Goal: Find specific page/section: Find specific page/section

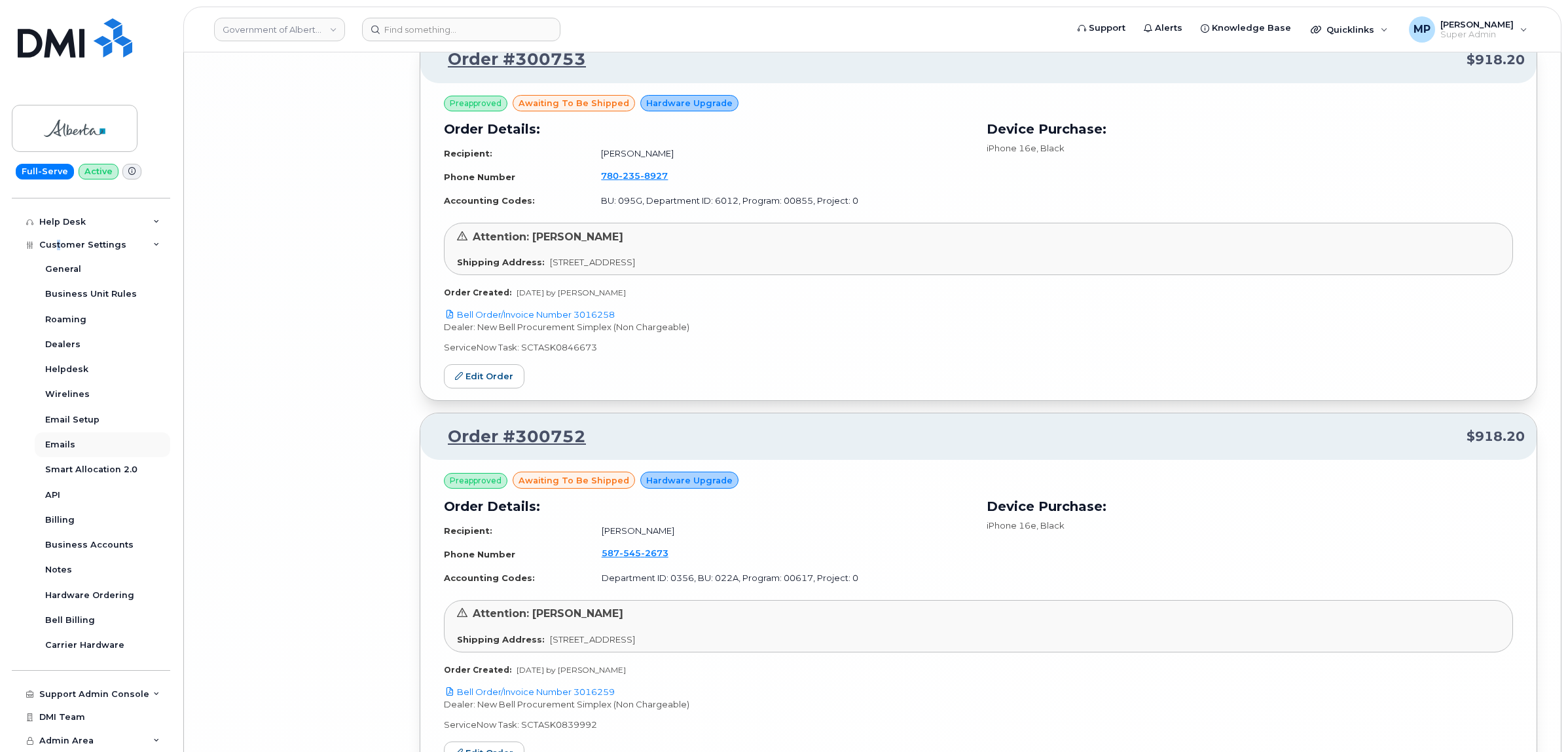
scroll to position [12740, 0]
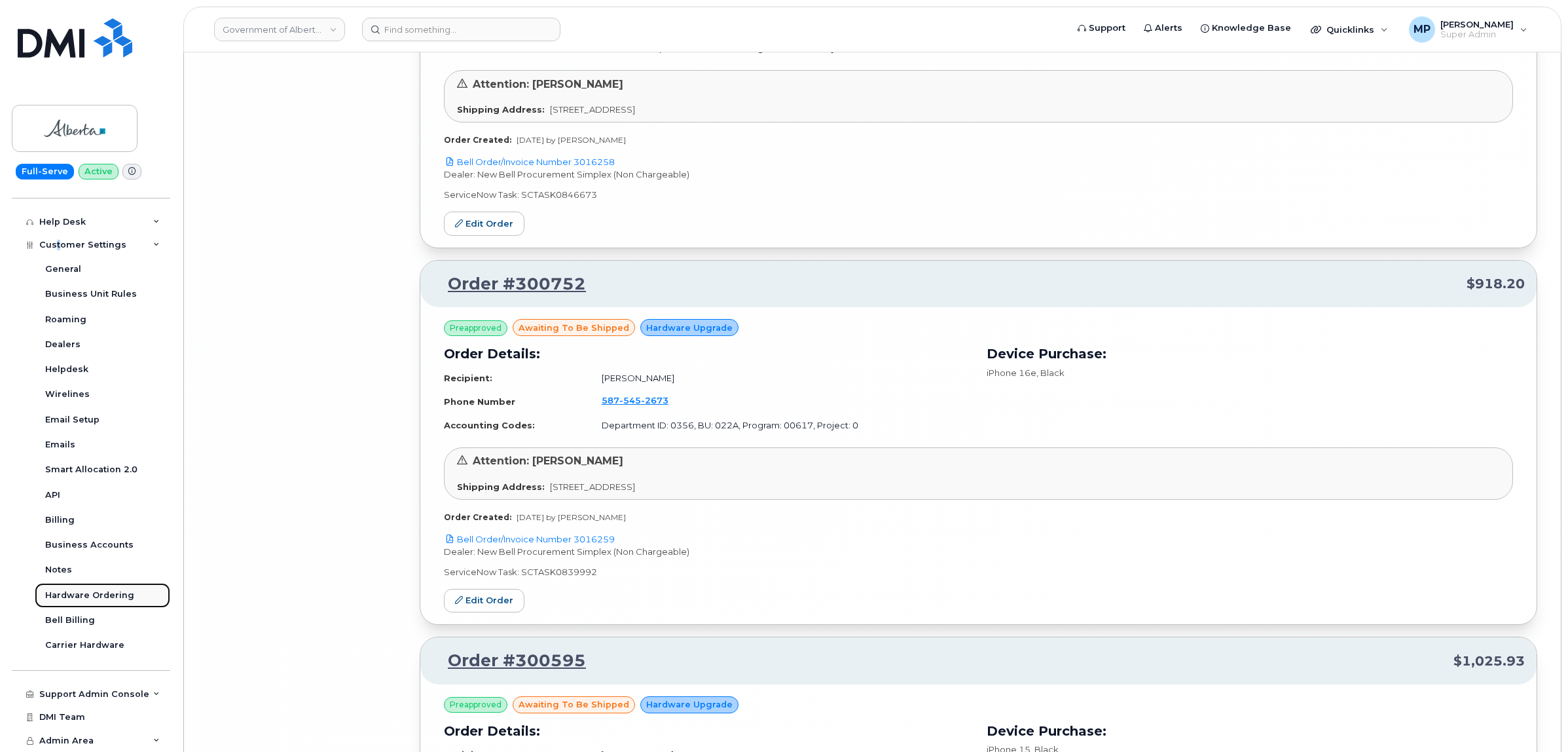
click at [80, 594] on div "Hardware Ordering" at bounding box center [90, 595] width 89 height 12
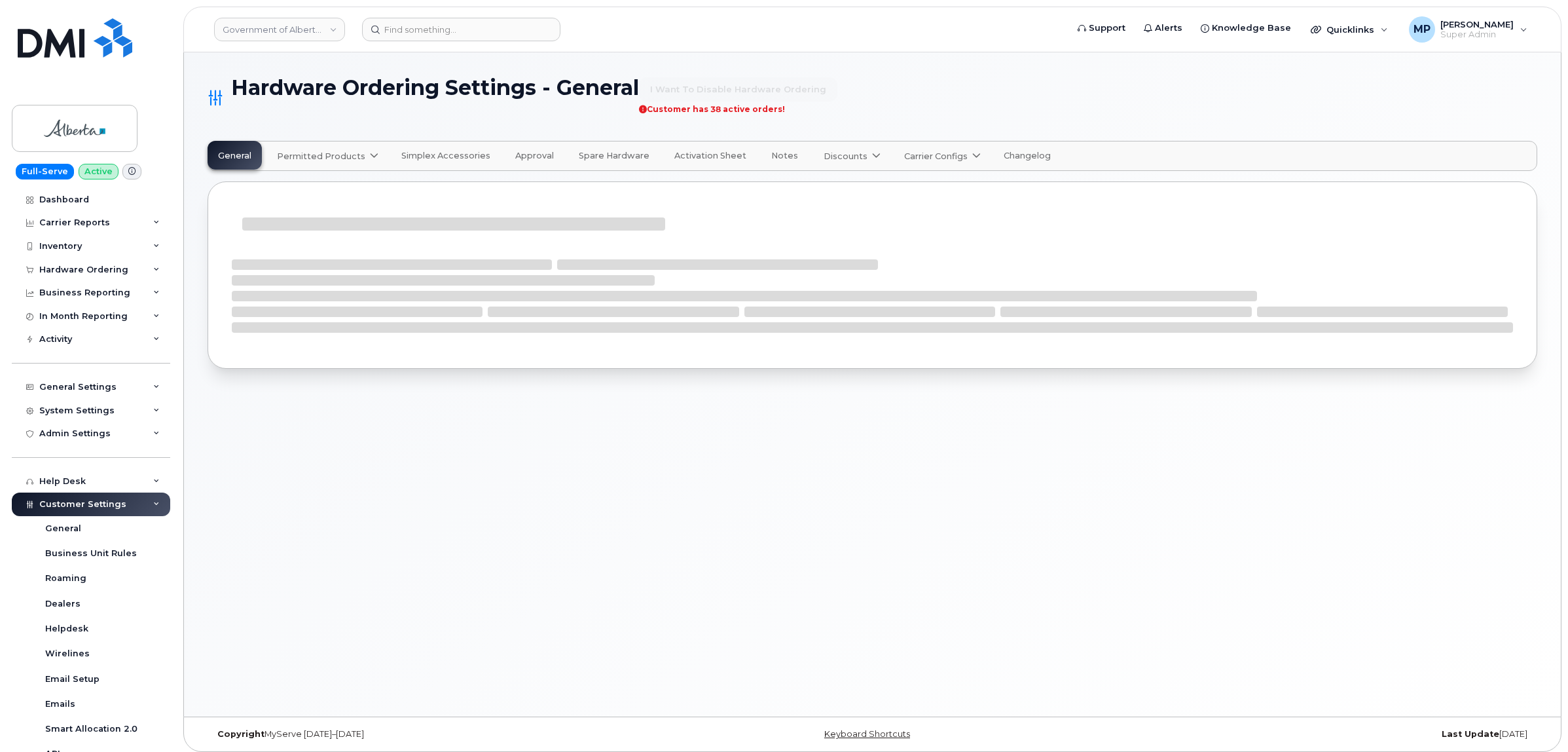
select select "admins"
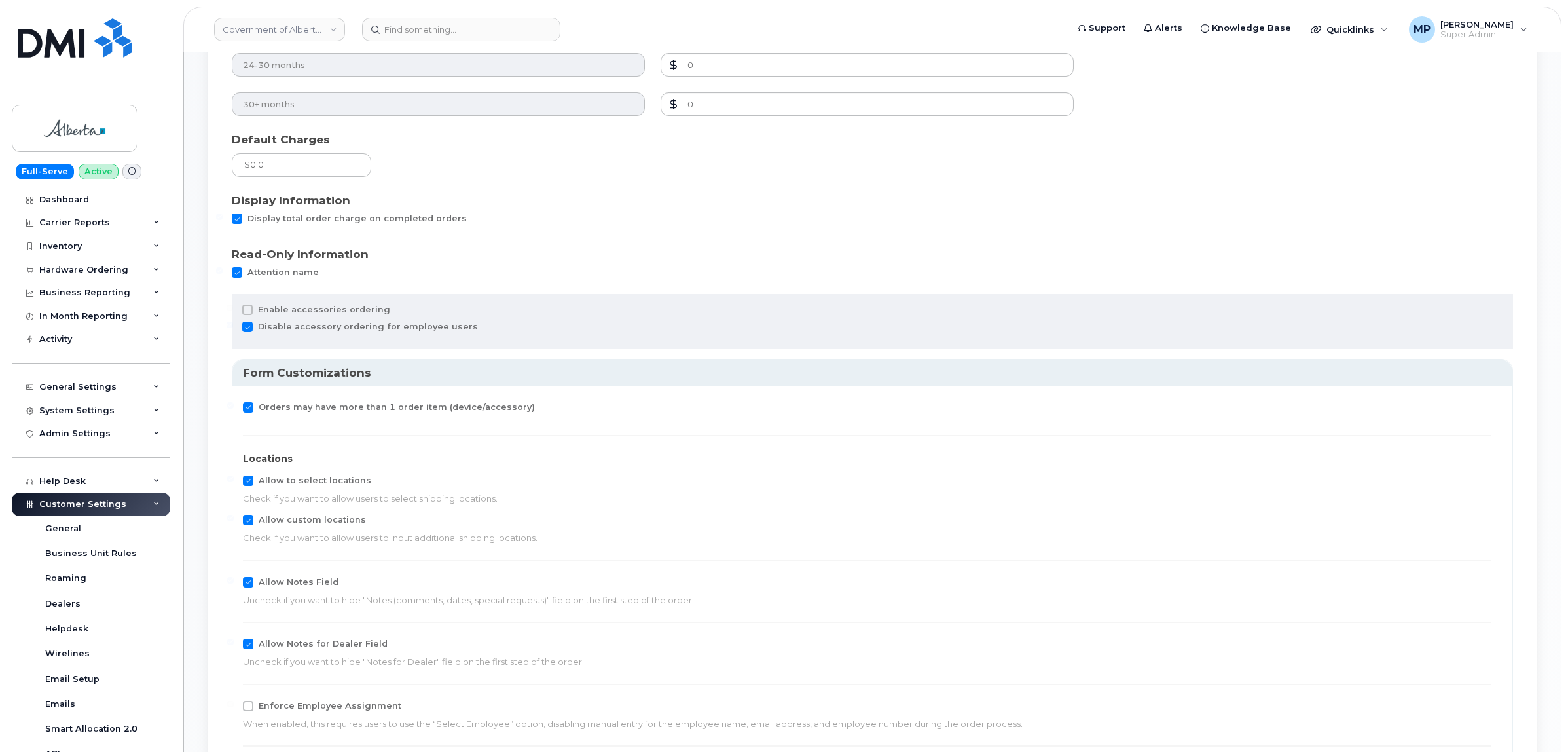
scroll to position [983, 0]
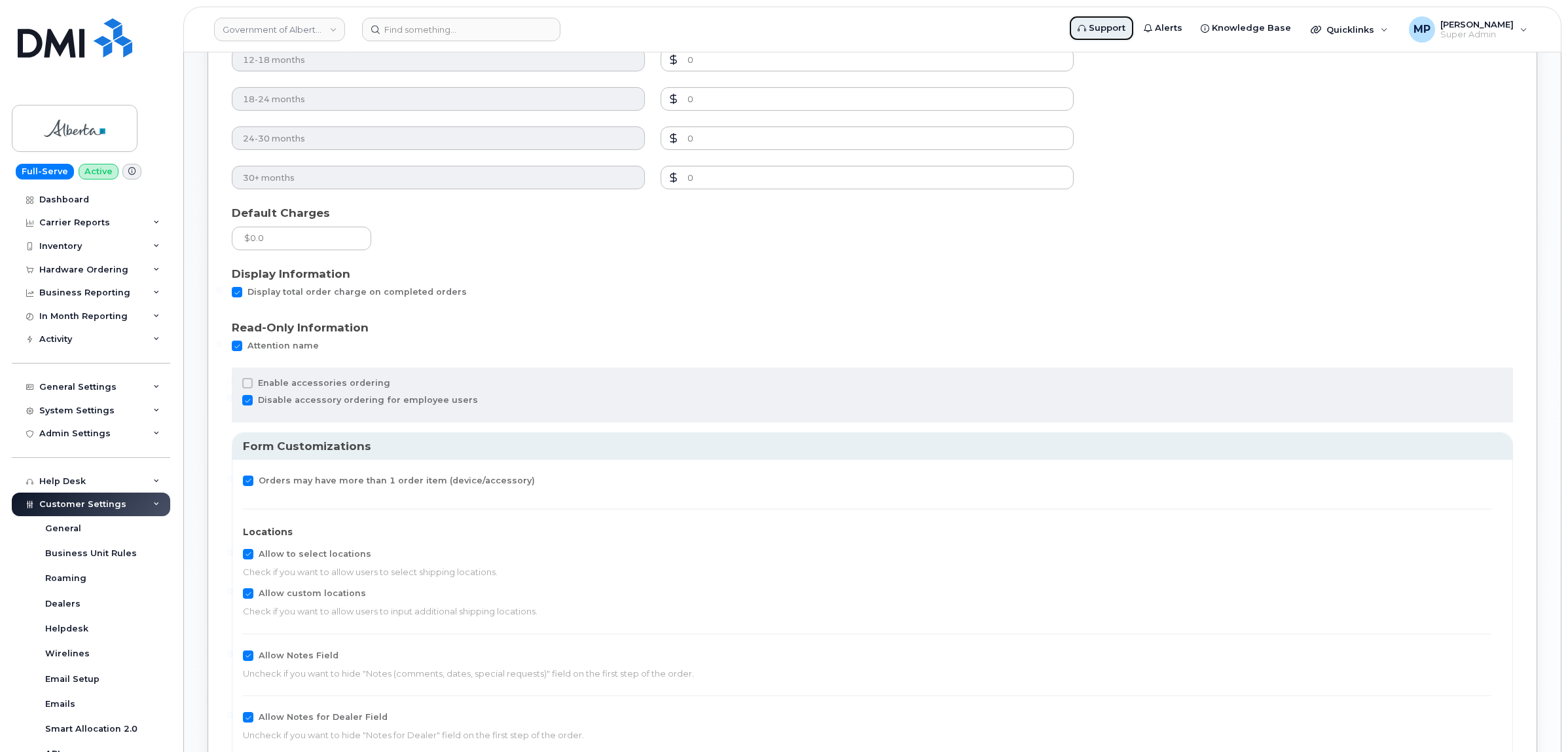
click at [1125, 25] on span "Support" at bounding box center [1106, 28] width 37 height 13
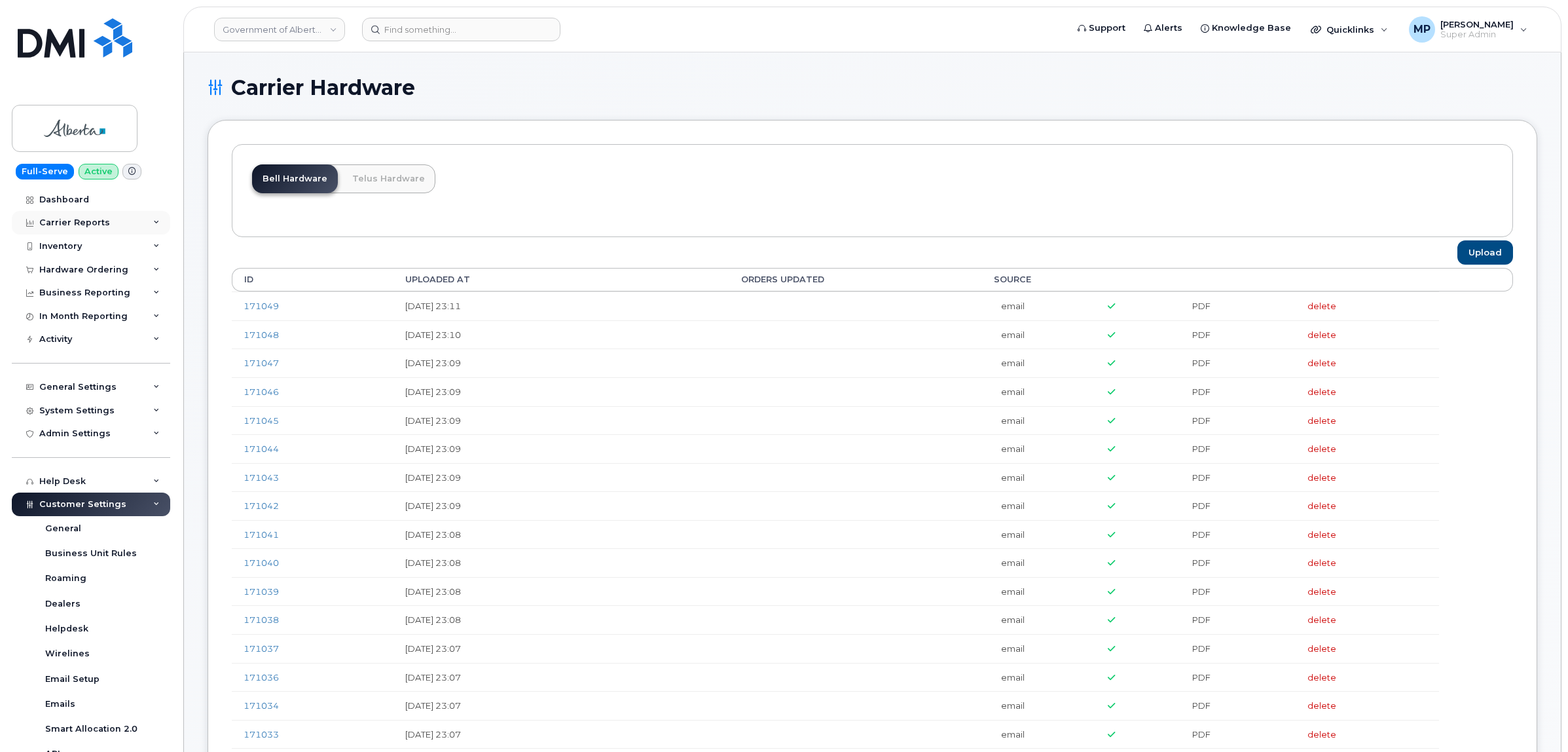
click at [61, 219] on div "Carrier Reports" at bounding box center [75, 223] width 71 height 11
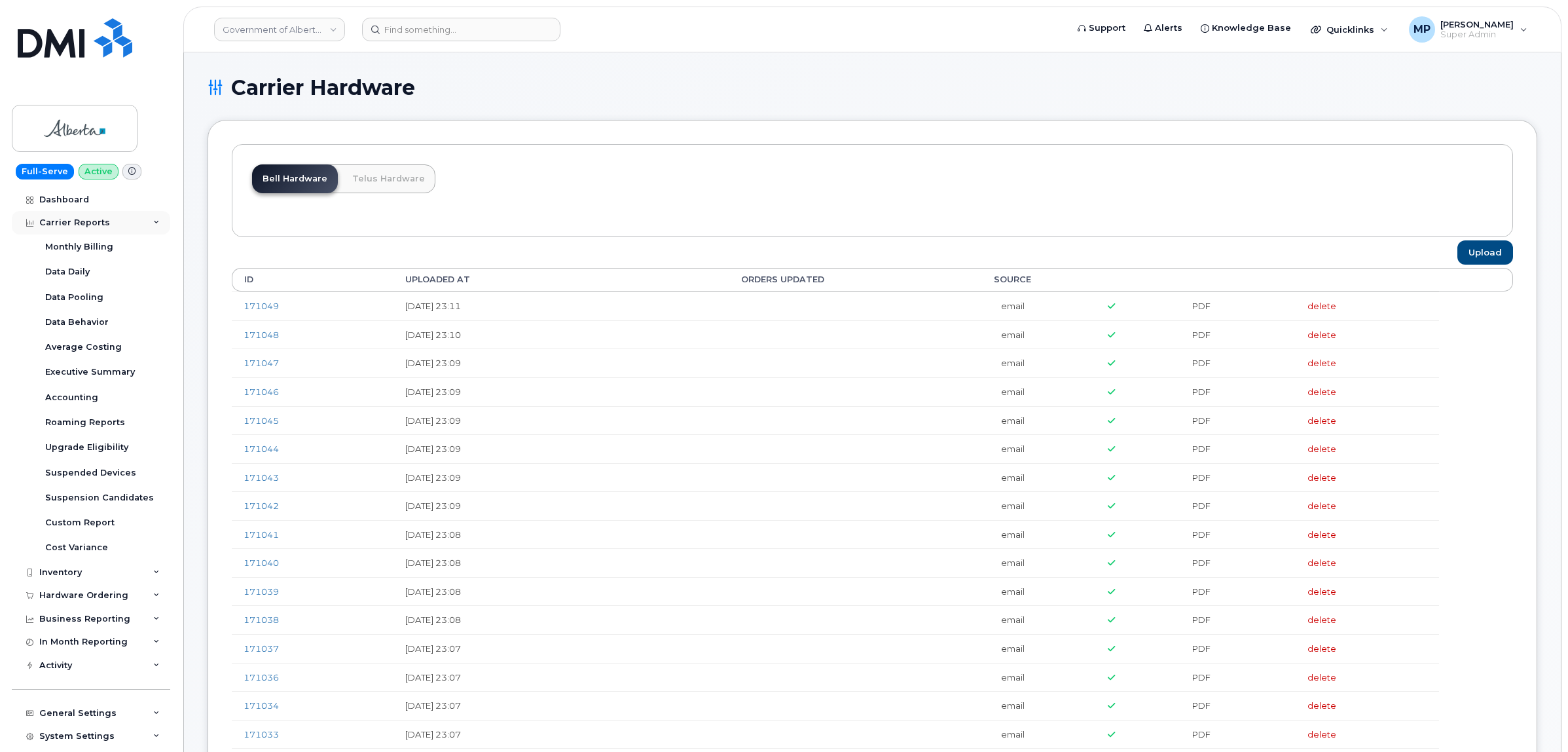
click at [61, 219] on div "Carrier Reports" at bounding box center [75, 223] width 71 height 11
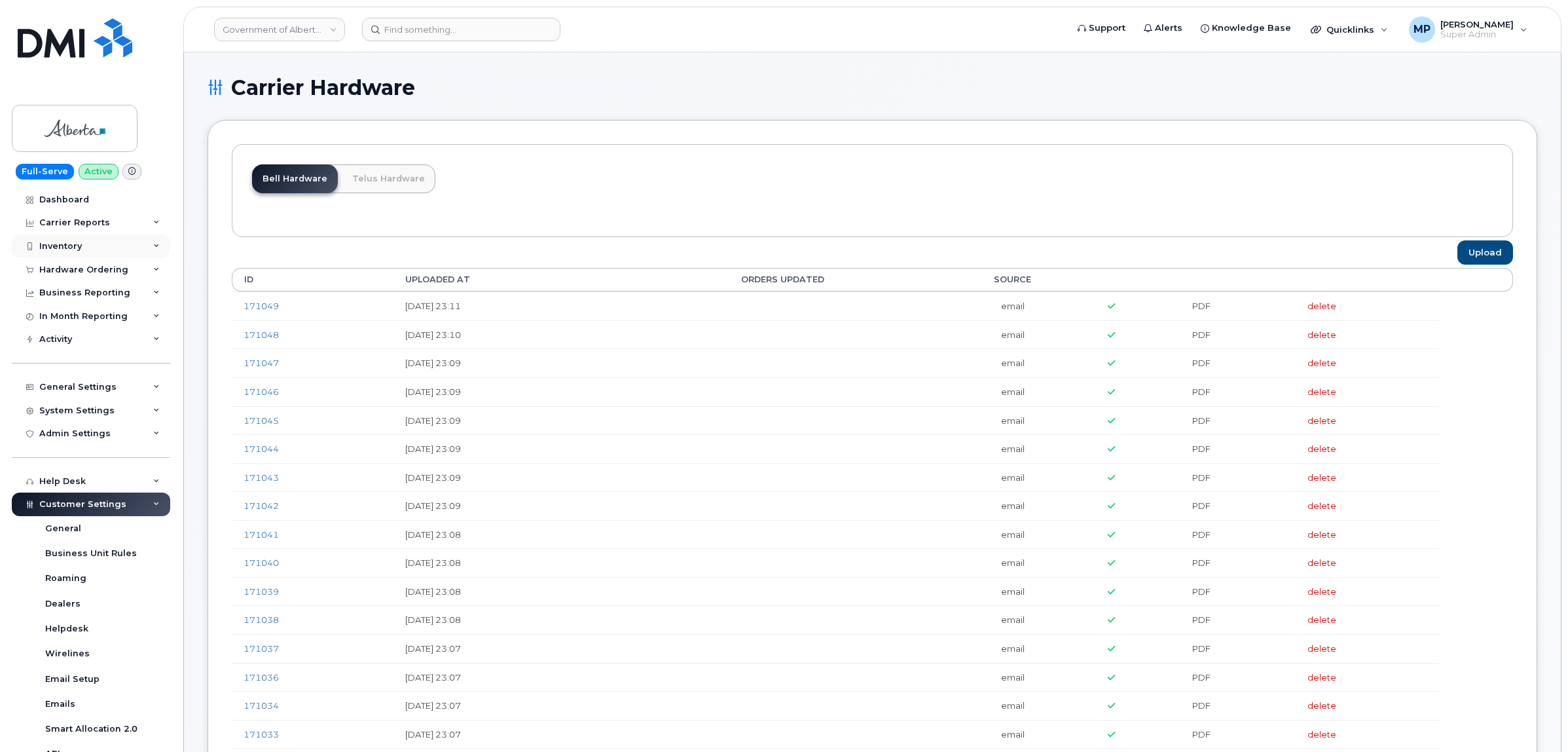
click at [61, 250] on div "Inventory" at bounding box center [60, 246] width 42 height 11
click at [82, 241] on div "Inventory" at bounding box center [91, 246] width 158 height 23
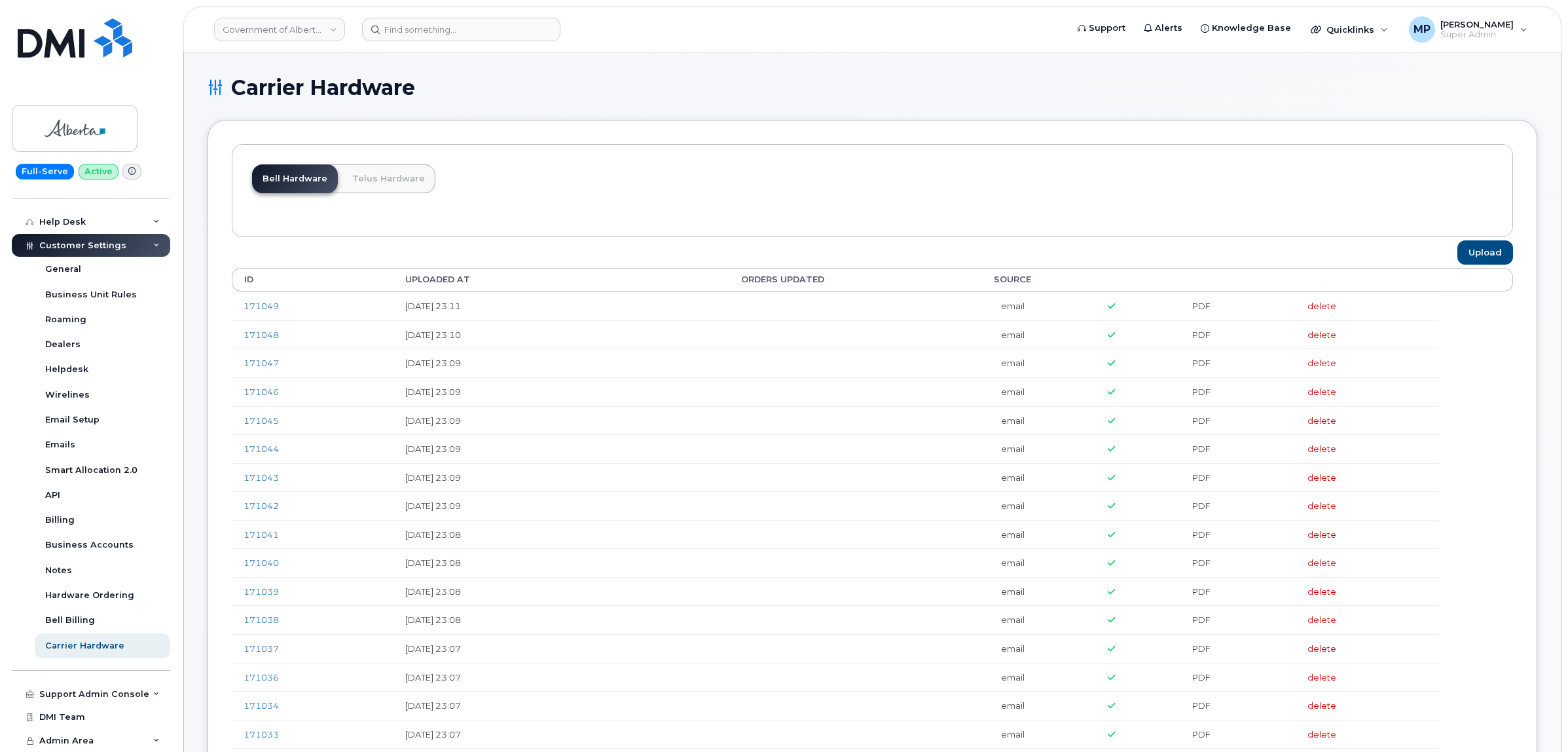
click at [612, 164] on div "Bell Hardware Telus Hardware" at bounding box center [872, 190] width 1281 height 93
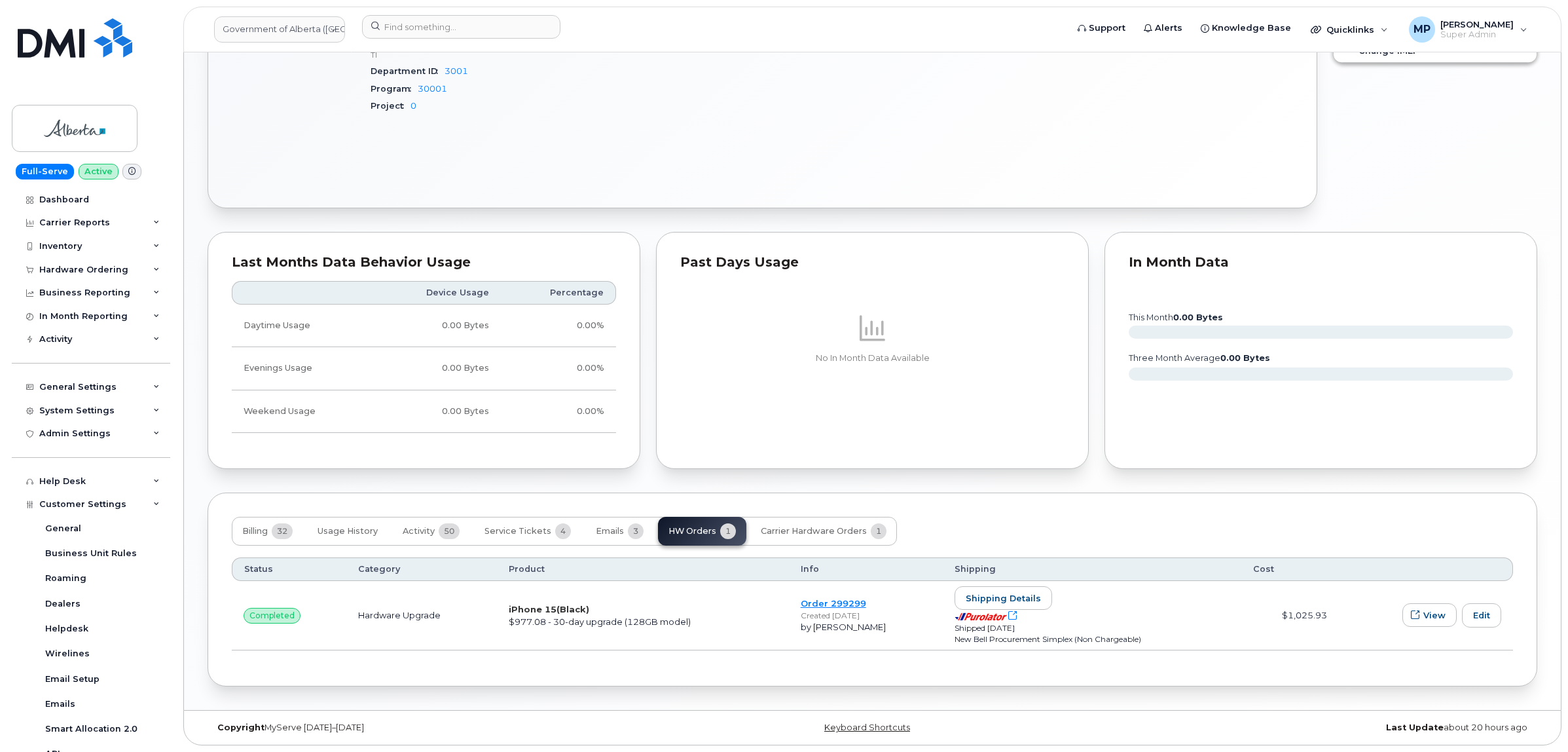
scroll to position [264, 0]
